Goal: Task Accomplishment & Management: Manage account settings

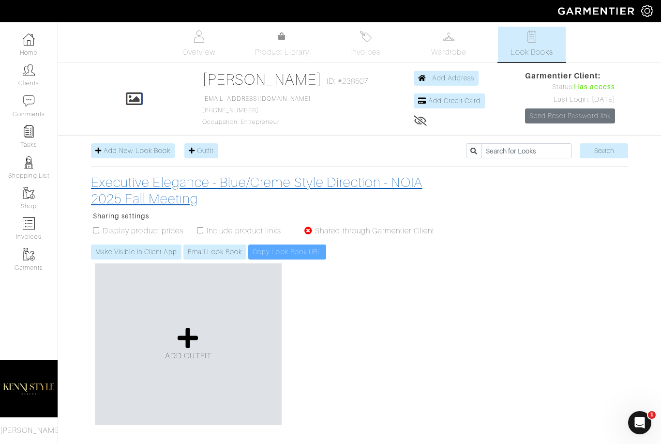
click at [253, 190] on h3 "Executive Elegance - Blue/Creme Style Direction - NOIA 2025 Fall Meeting" at bounding box center [267, 190] width 353 height 32
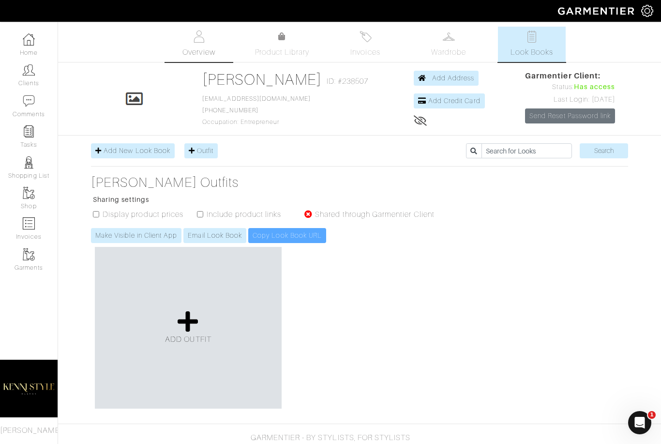
click at [191, 50] on span "Overview" at bounding box center [198, 52] width 32 height 12
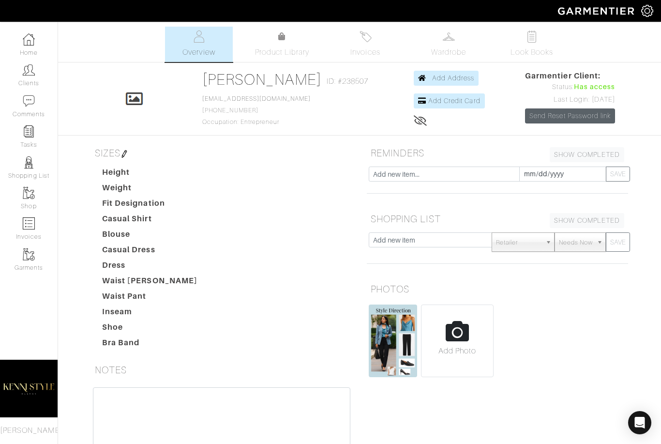
click at [546, 117] on link "Send Reset Password link" at bounding box center [570, 115] width 90 height 15
